Goal: Navigation & Orientation: Find specific page/section

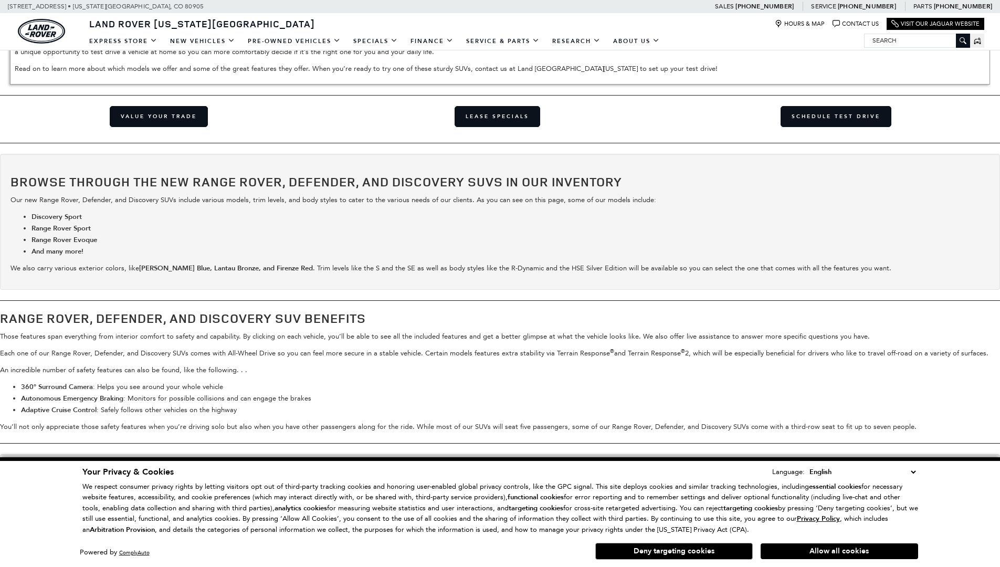
scroll to position [1789, 0]
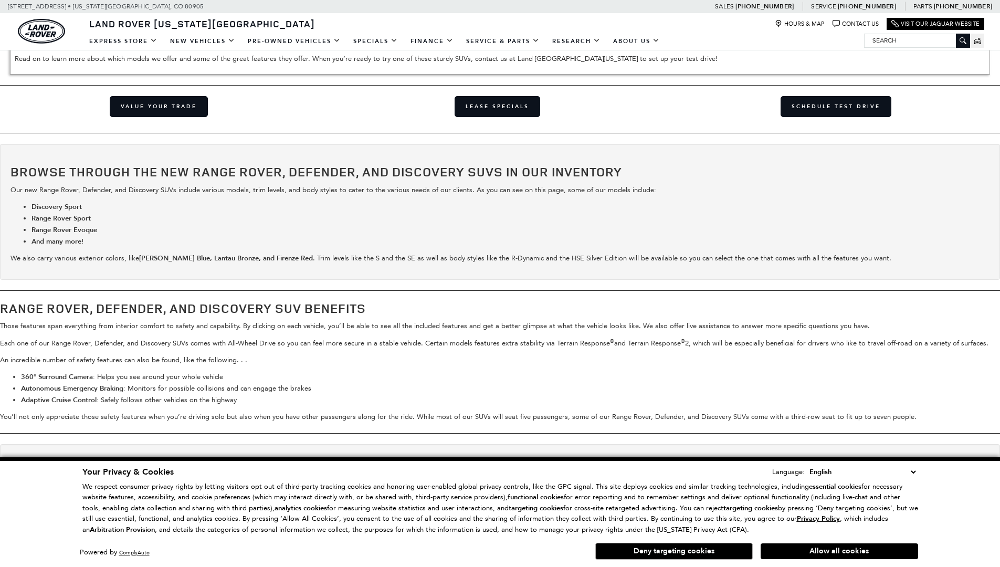
scroll to position [1867, 0]
